Goal: Task Accomplishment & Management: Use online tool/utility

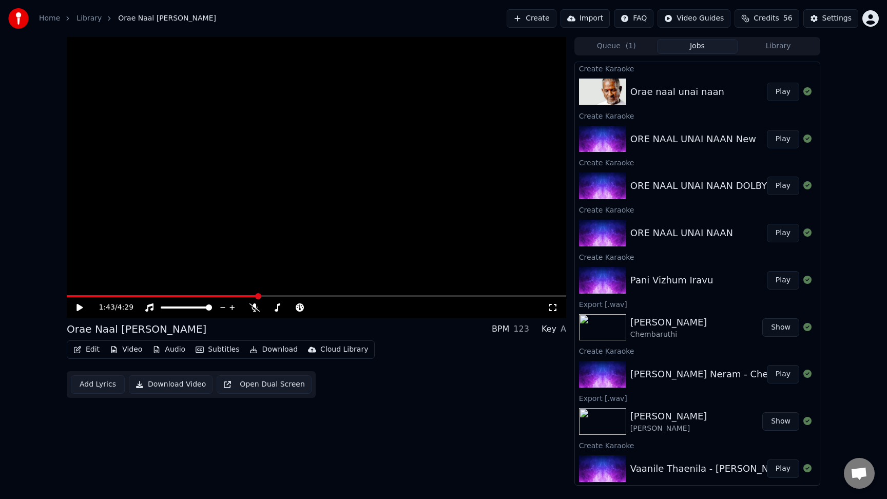
click at [86, 17] on link "Library" at bounding box center [88, 18] width 25 height 10
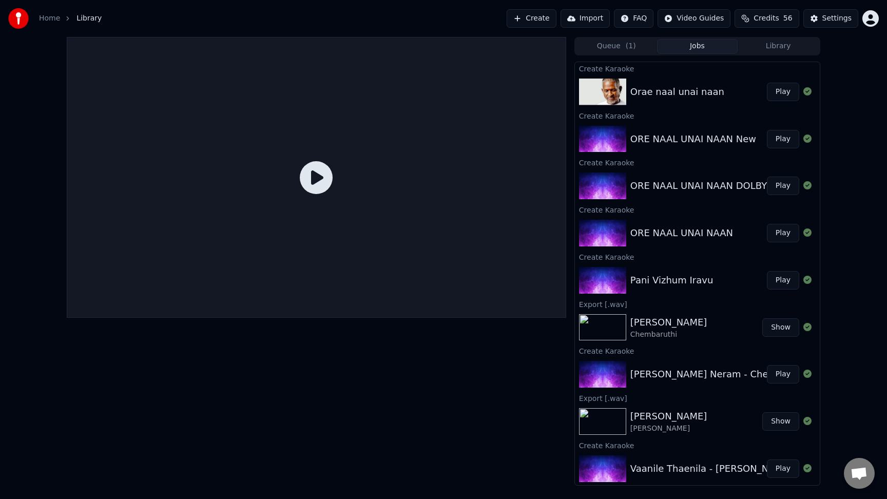
click at [53, 17] on link "Home" at bounding box center [49, 18] width 21 height 10
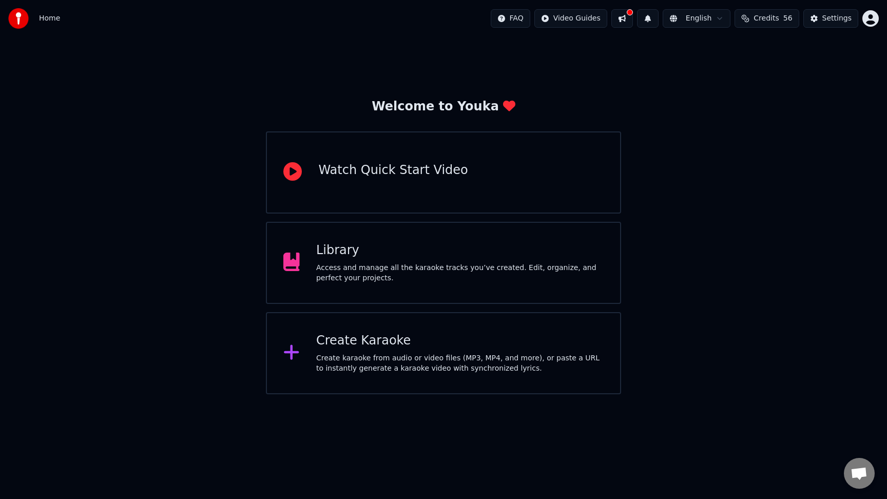
click at [410, 348] on div "Create Karaoke" at bounding box center [459, 340] width 287 height 16
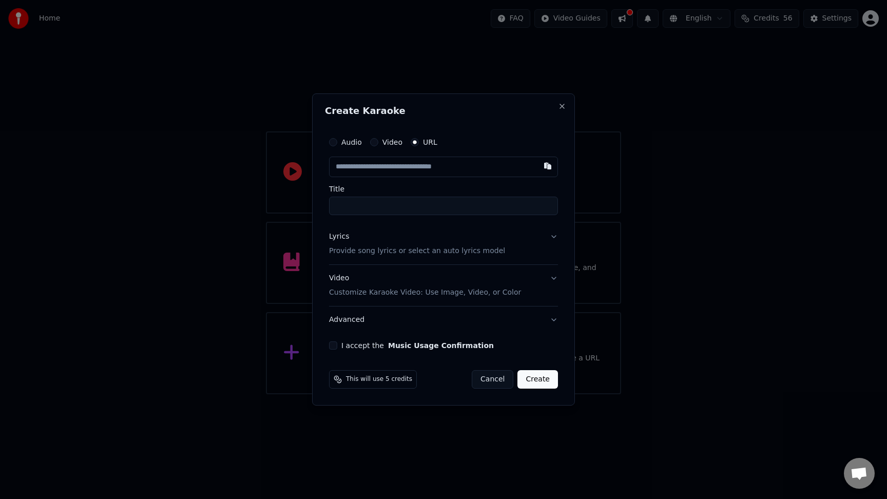
click at [353, 144] on label "Audio" at bounding box center [351, 142] width 21 height 7
click at [337, 144] on button "Audio" at bounding box center [333, 142] width 8 height 8
click at [353, 161] on div "Choose File" at bounding box center [357, 167] width 57 height 18
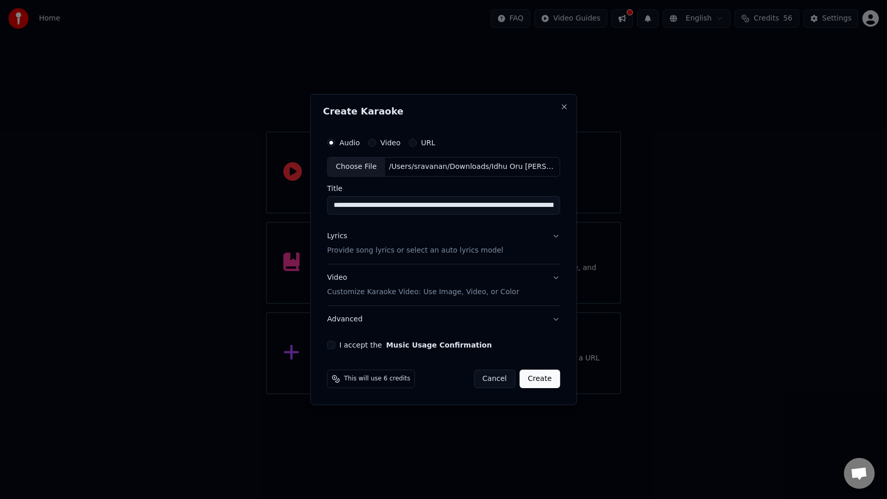
scroll to position [0, 49]
drag, startPoint x: 402, startPoint y: 204, endPoint x: 611, endPoint y: 240, distance: 211.8
click at [611, 240] on body "**********" at bounding box center [443, 197] width 887 height 394
drag, startPoint x: 539, startPoint y: 207, endPoint x: 371, endPoint y: 206, distance: 167.3
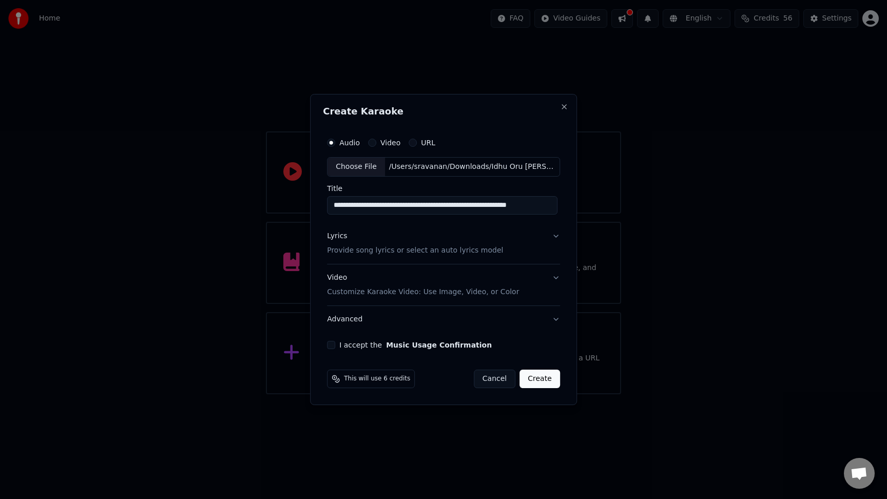
click at [371, 206] on input "**********" at bounding box center [442, 205] width 230 height 18
type input "*"
type input "**********"
click at [546, 241] on button "Lyrics Provide song lyrics or select an auto lyrics model" at bounding box center [443, 243] width 233 height 41
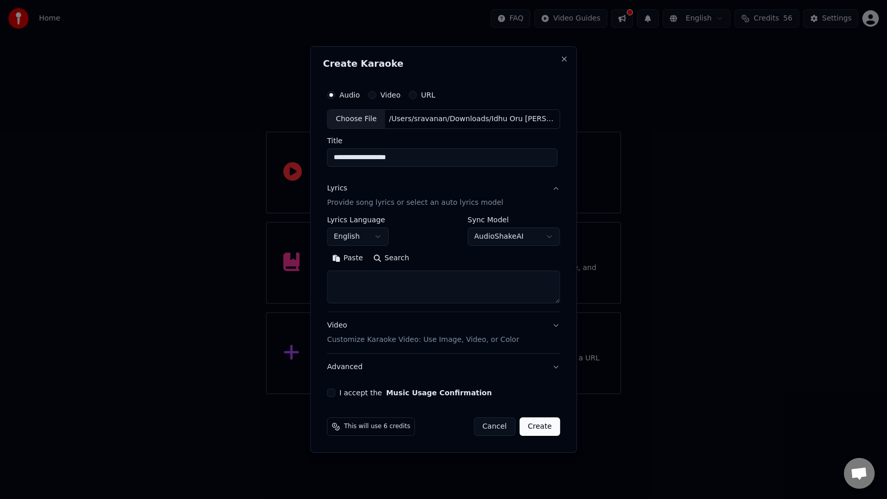
click at [544, 241] on button "AudioShakeAI" at bounding box center [513, 236] width 92 height 18
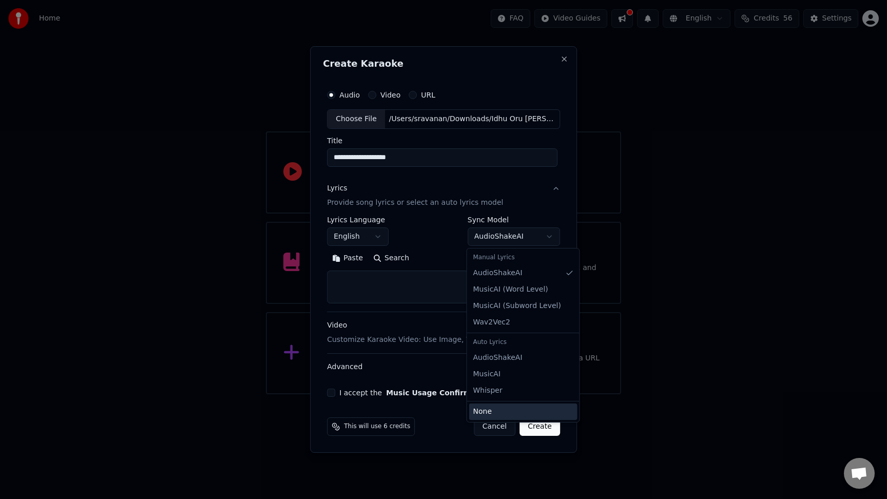
select select "****"
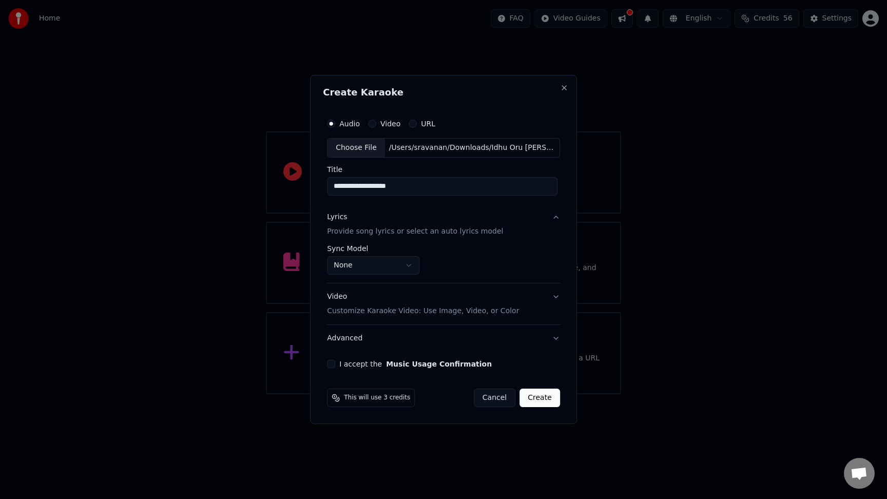
click at [417, 266] on button "None" at bounding box center [373, 265] width 92 height 18
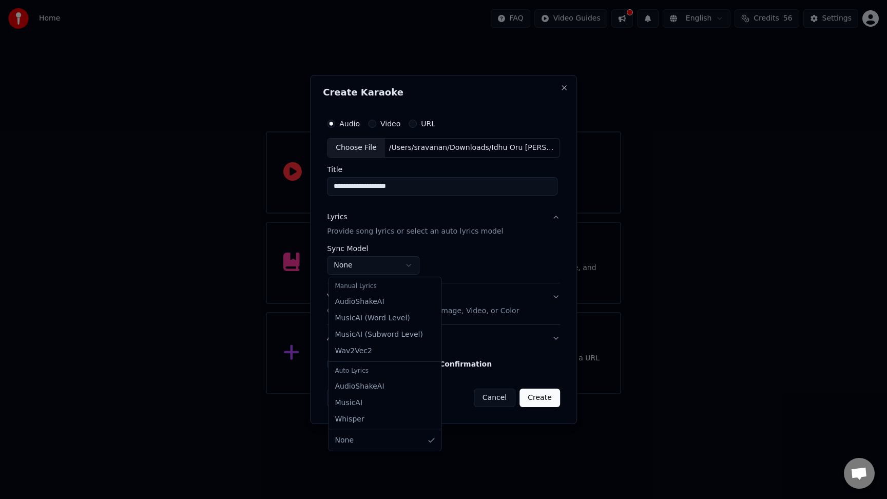
click at [514, 277] on div at bounding box center [443, 249] width 887 height 499
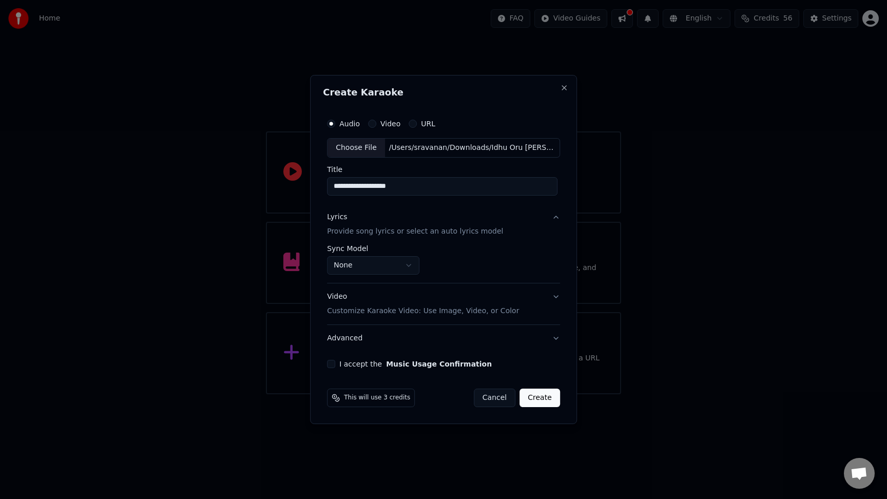
click at [556, 343] on button "Advanced" at bounding box center [443, 338] width 233 height 27
click at [357, 364] on label "I accept the Music Usage Confirmation" at bounding box center [415, 363] width 152 height 7
click at [335, 364] on button "I accept the Music Usage Confirmation" at bounding box center [331, 364] width 8 height 8
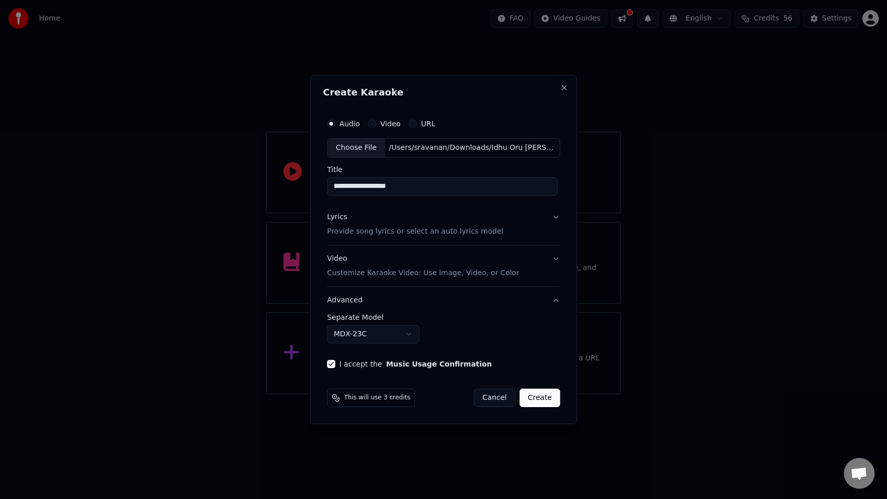
click at [392, 338] on button "MDX-23C" at bounding box center [373, 334] width 92 height 18
click at [398, 333] on button "MusicAI (Instrumental Only)" at bounding box center [390, 334] width 126 height 18
click at [394, 334] on button "AudioShakeAI" at bounding box center [373, 334] width 92 height 18
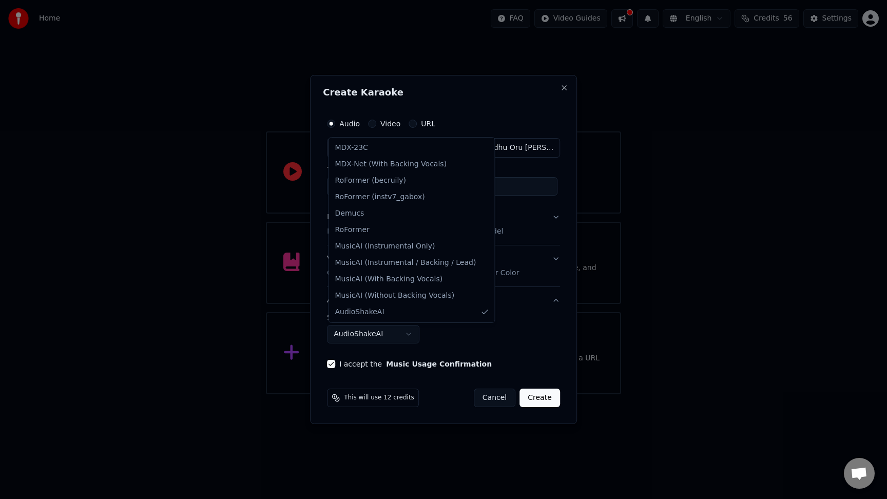
select select "******"
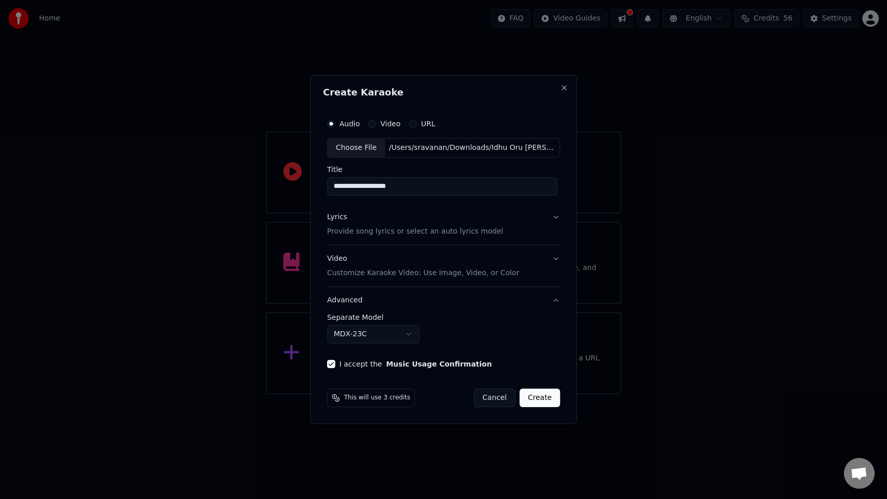
click at [539, 397] on button "Create" at bounding box center [539, 397] width 41 height 18
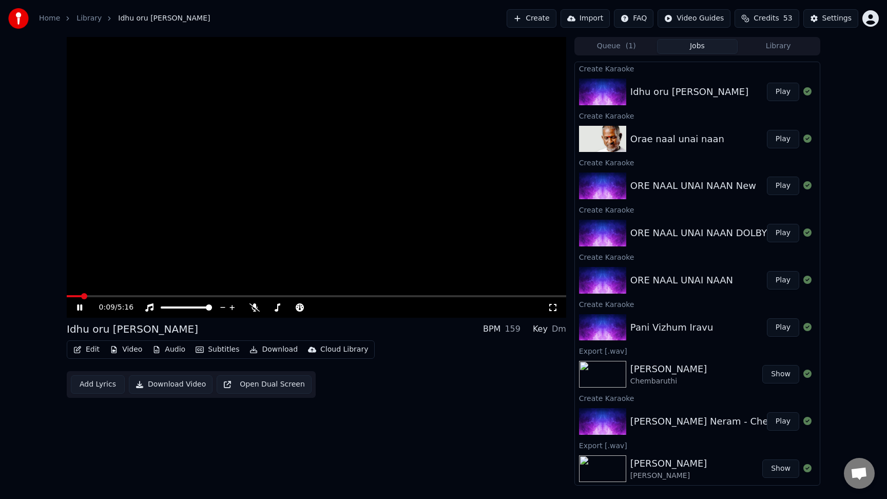
click at [776, 97] on button "Play" at bounding box center [782, 92] width 32 height 18
click at [633, 1] on div "Home Library Idhu oru [PERSON_NAME] Create Import FAQ Video Guides Credits 53 S…" at bounding box center [443, 18] width 887 height 37
click at [76, 307] on icon at bounding box center [87, 307] width 24 height 8
click at [77, 307] on icon at bounding box center [79, 307] width 6 height 7
click at [385, 296] on span at bounding box center [316, 296] width 499 height 2
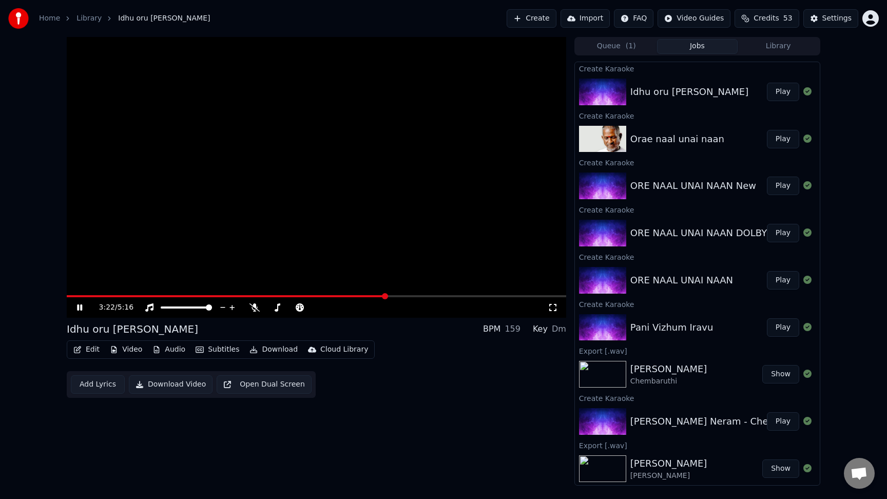
click at [85, 16] on link "Library" at bounding box center [88, 18] width 25 height 10
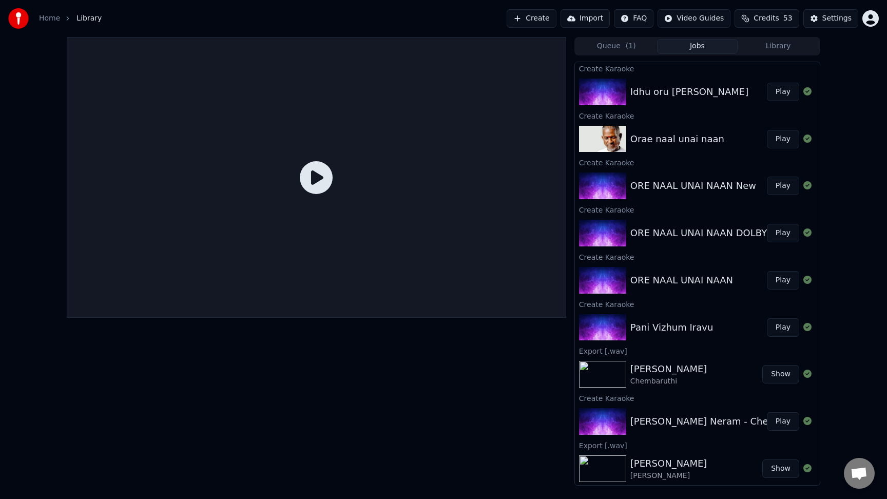
click at [547, 22] on button "Create" at bounding box center [531, 18] width 50 height 18
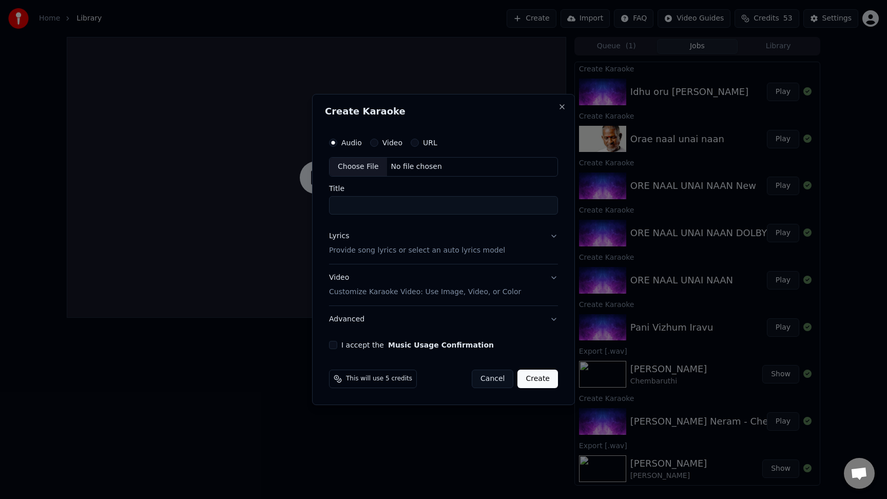
click at [363, 165] on div "Choose File" at bounding box center [357, 167] width 57 height 18
type input "**********"
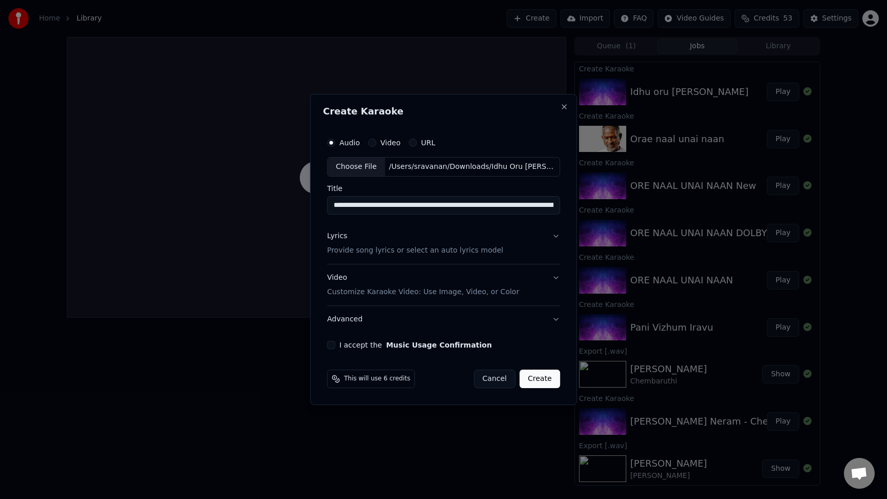
click at [553, 242] on button "Lyrics Provide song lyrics or select an auto lyrics model" at bounding box center [443, 243] width 233 height 41
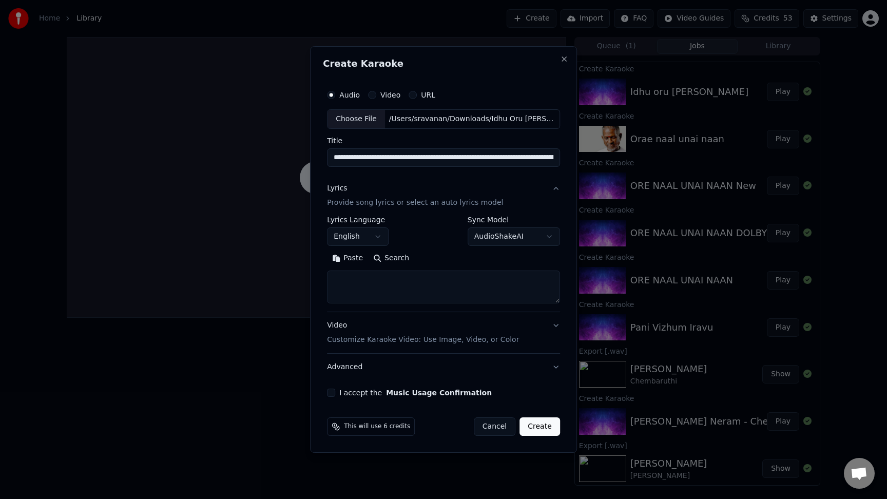
click at [504, 238] on button "AudioShakeAI" at bounding box center [513, 236] width 92 height 18
select select "****"
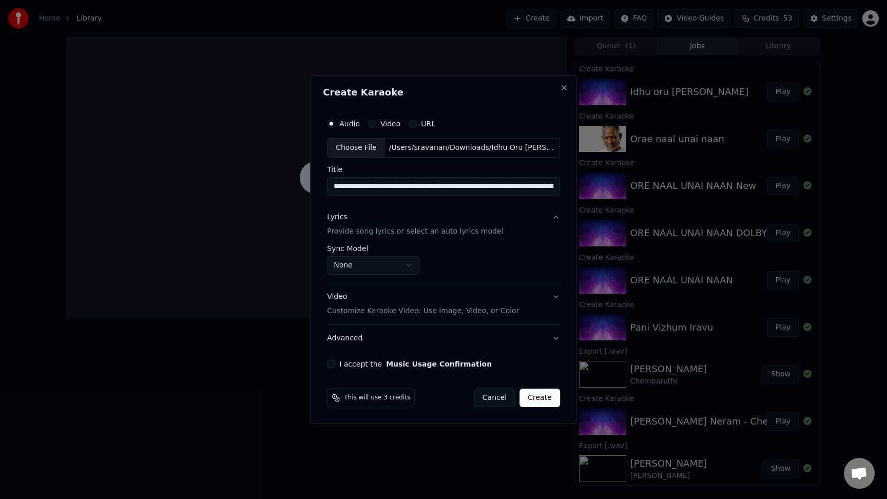
click at [357, 342] on button "Advanced" at bounding box center [443, 338] width 233 height 27
click at [367, 338] on button "MDX-23C" at bounding box center [373, 334] width 92 height 18
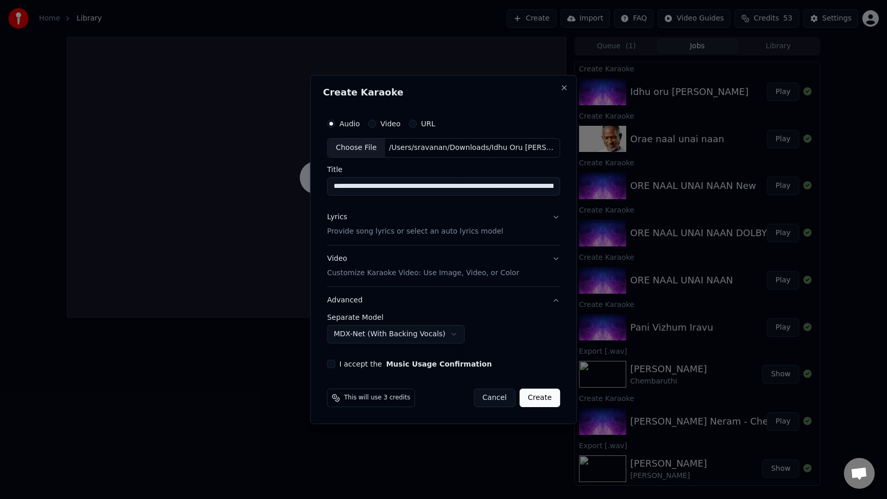
click at [341, 367] on label "I accept the Music Usage Confirmation" at bounding box center [415, 363] width 152 height 7
click at [335, 367] on button "I accept the Music Usage Confirmation" at bounding box center [331, 364] width 8 height 8
click at [535, 400] on button "Create" at bounding box center [539, 397] width 41 height 18
select select "******"
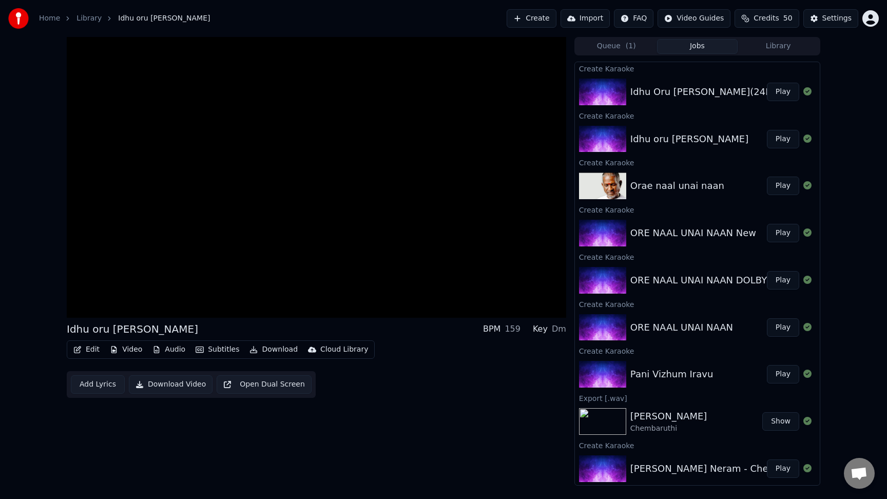
click at [619, 50] on button "Queue ( 1 )" at bounding box center [616, 46] width 81 height 15
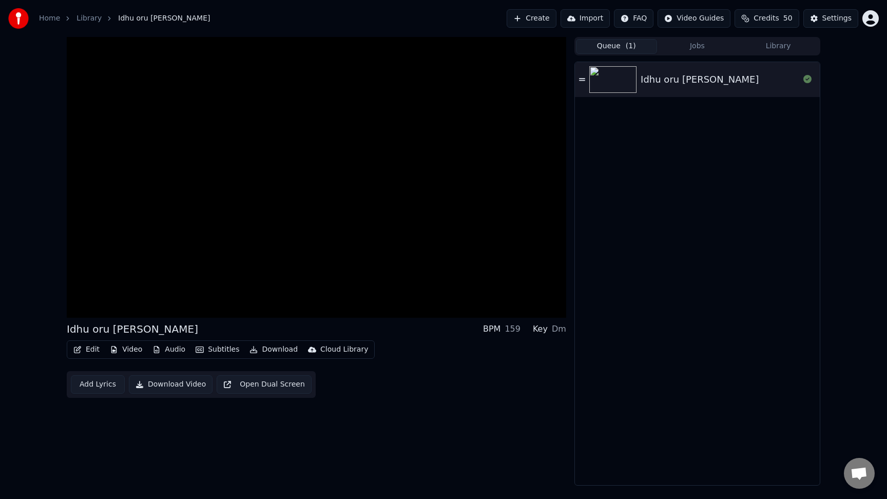
click at [684, 45] on button "Jobs" at bounding box center [697, 46] width 81 height 15
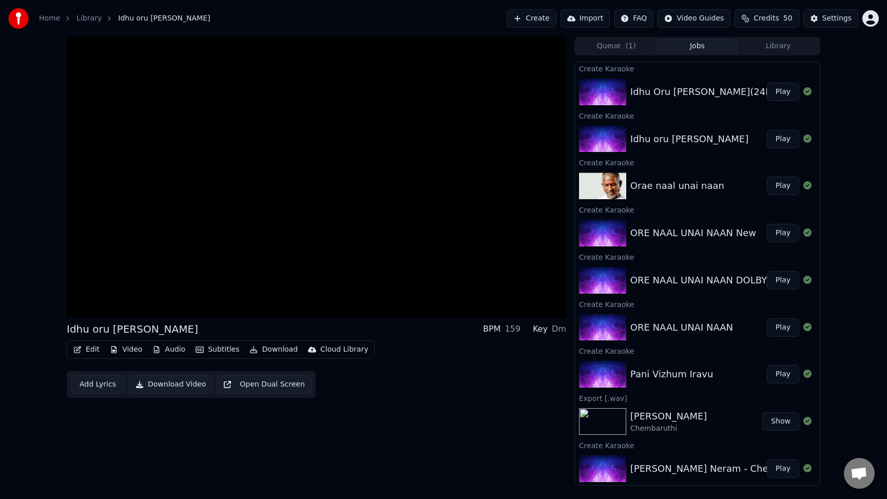
click at [659, 91] on div "Idhu Oru [PERSON_NAME](24Bit Hires) I I Tik Tik Tik(1981) I I Ilaiyaraaja I I S…" at bounding box center [831, 92] width 402 height 14
click at [787, 93] on button "Play" at bounding box center [782, 92] width 32 height 18
click at [95, 296] on span at bounding box center [316, 296] width 499 height 2
click at [114, 296] on span at bounding box center [316, 296] width 499 height 2
click at [132, 297] on div "0:30 / 5:16" at bounding box center [316, 307] width 499 height 21
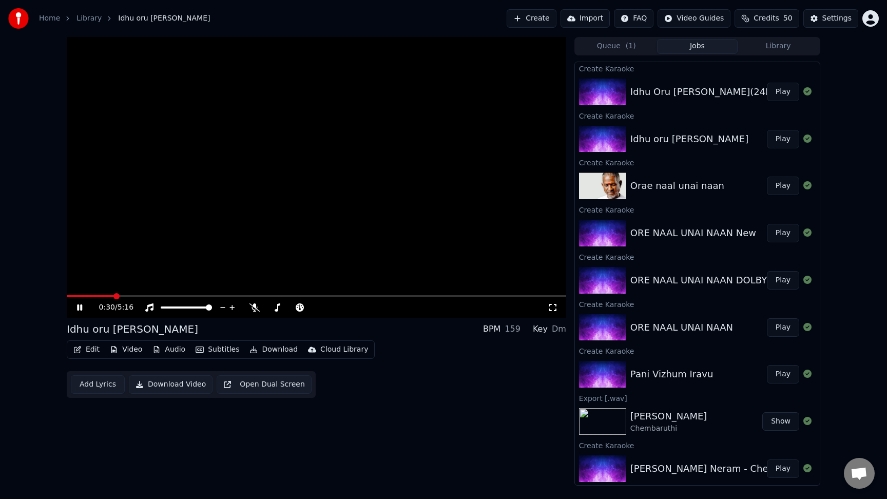
click at [135, 296] on span at bounding box center [316, 296] width 499 height 2
click at [124, 296] on span at bounding box center [316, 296] width 499 height 2
click at [111, 296] on span at bounding box center [316, 296] width 499 height 2
click at [280, 310] on icon at bounding box center [277, 307] width 10 height 8
click at [254, 310] on icon at bounding box center [254, 307] width 10 height 8
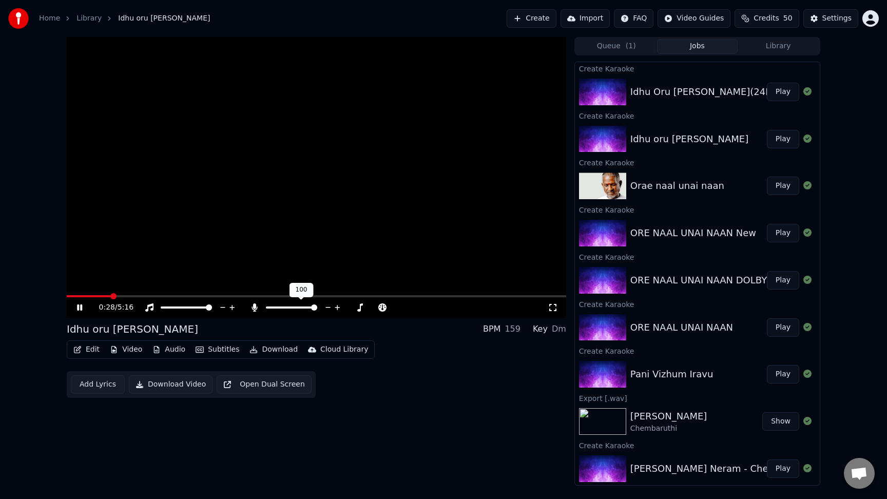
click at [249, 310] on icon at bounding box center [254, 307] width 10 height 8
click at [99, 296] on span at bounding box center [89, 296] width 44 height 2
click at [81, 310] on icon at bounding box center [87, 307] width 24 height 8
